Goal: Information Seeking & Learning: Learn about a topic

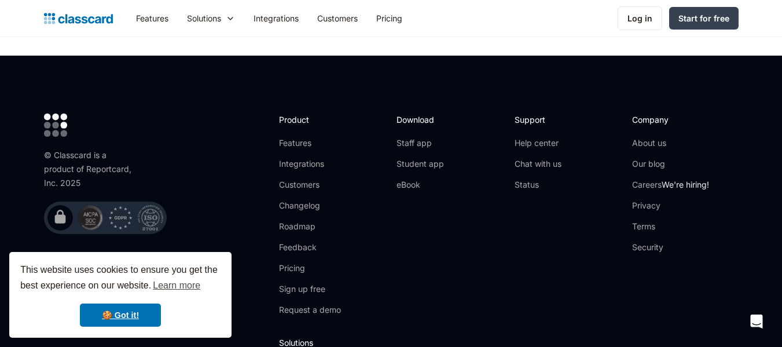
scroll to position [3748, 0]
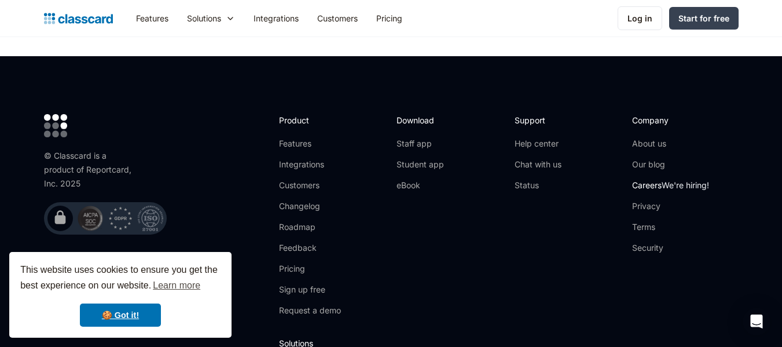
click at [645, 179] on link "Careers We're hiring!" at bounding box center [670, 185] width 77 height 12
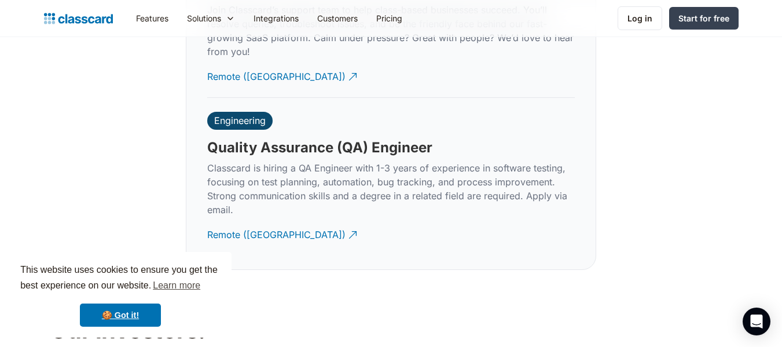
scroll to position [3492, 0]
click at [227, 223] on div "Remote ([GEOGRAPHIC_DATA])" at bounding box center [276, 229] width 138 height 23
